Goal: Navigation & Orientation: Find specific page/section

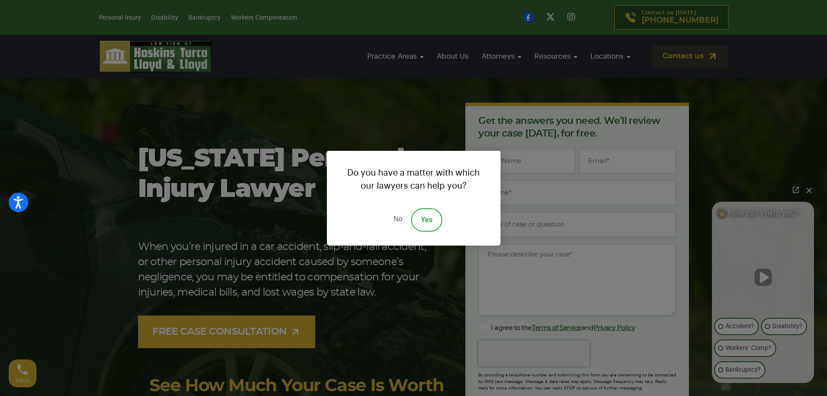
click at [543, 44] on div "Do you have a matter with which our lawyers can help you? No Yes" at bounding box center [413, 198] width 827 height 396
click at [397, 215] on link "No" at bounding box center [398, 219] width 26 height 23
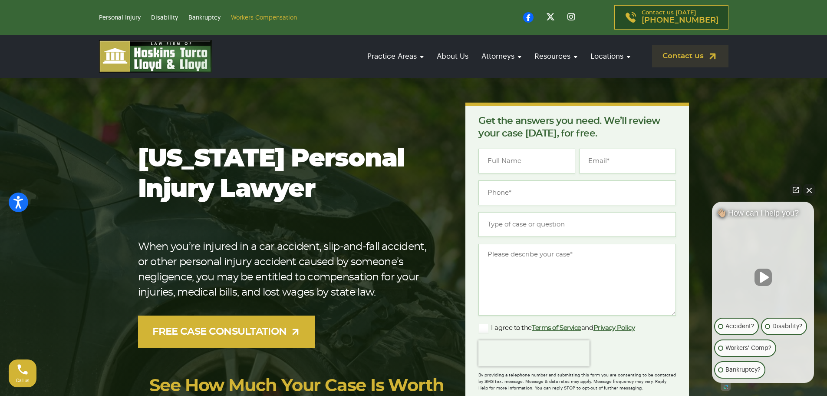
click at [271, 17] on link "Workers Compensation" at bounding box center [264, 18] width 66 height 6
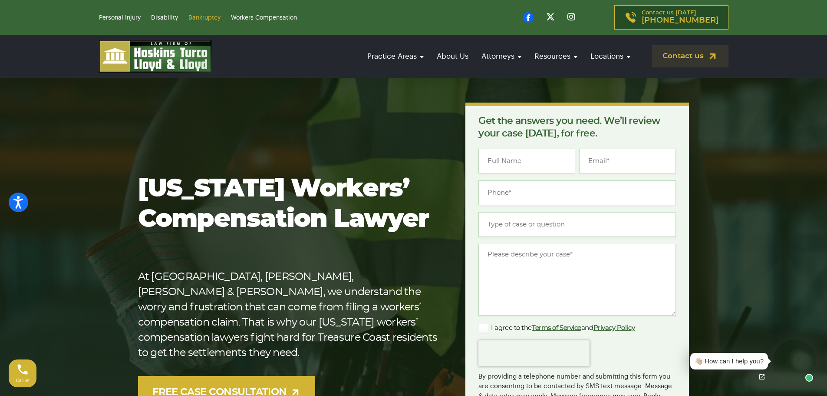
click at [204, 17] on link "Bankruptcy" at bounding box center [204, 18] width 32 height 6
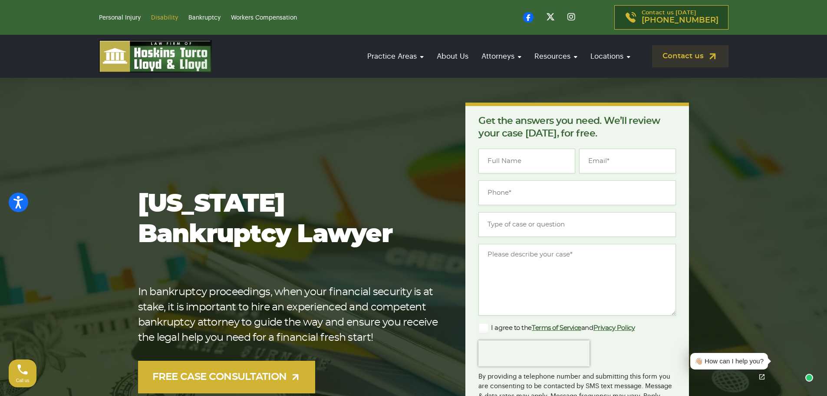
click at [158, 16] on link "Disability" at bounding box center [164, 18] width 27 height 6
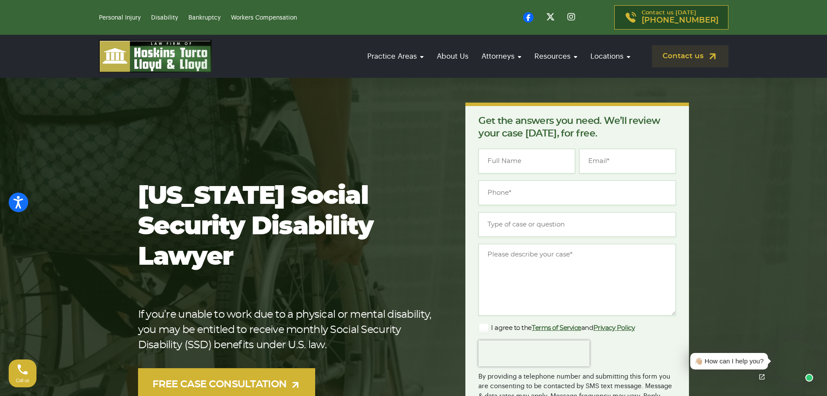
click at [125, 14] on li "Personal Injury" at bounding box center [124, 17] width 50 height 10
click at [125, 20] on link "Personal Injury" at bounding box center [120, 18] width 42 height 6
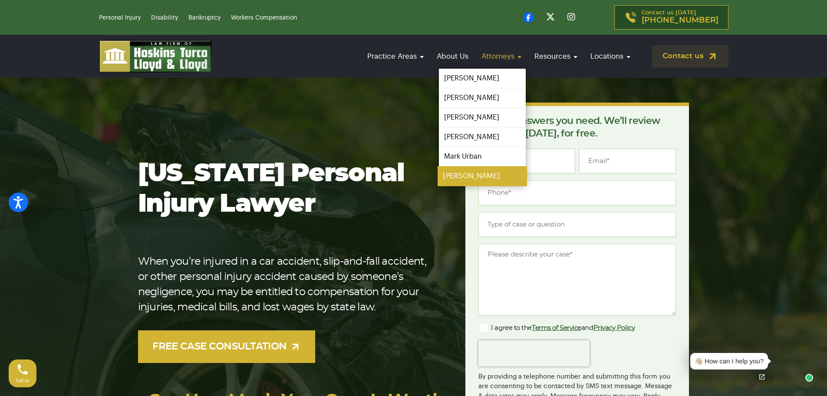
click at [475, 170] on link "[PERSON_NAME]" at bounding box center [482, 176] width 89 height 20
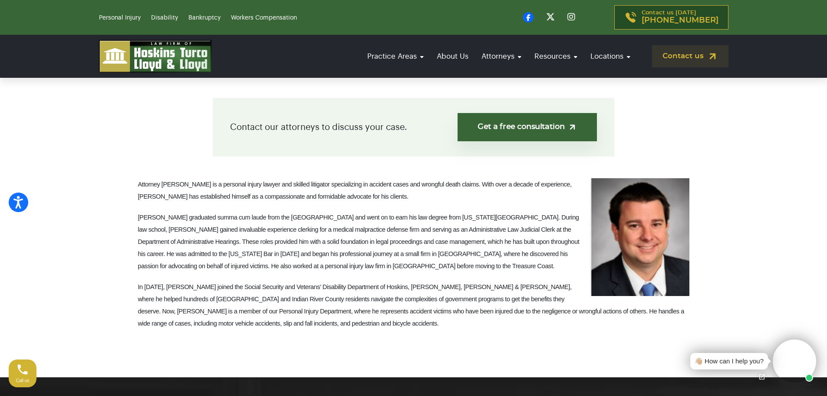
scroll to position [174, 0]
